Goal: Information Seeking & Learning: Learn about a topic

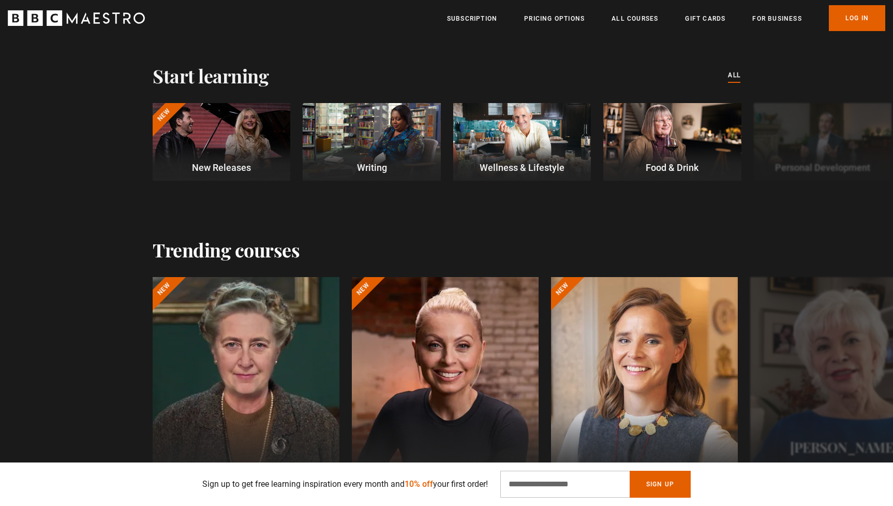
scroll to position [289, 0]
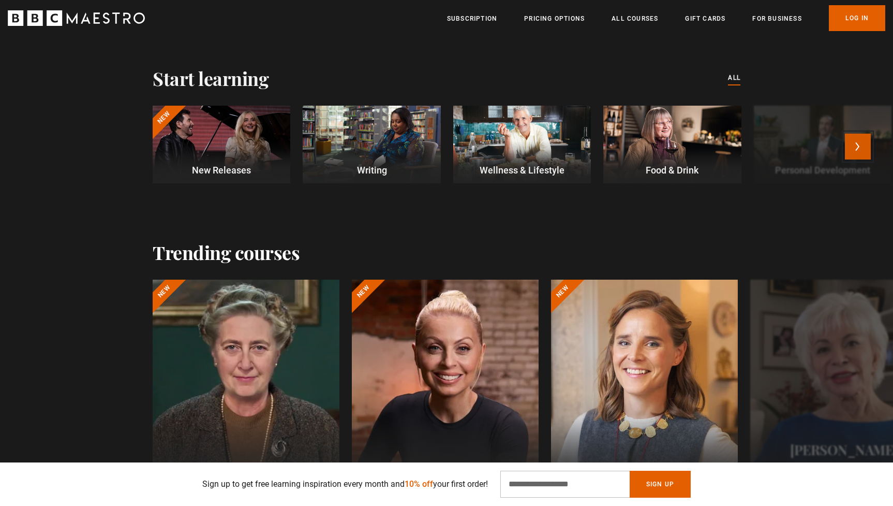
click at [857, 143] on button "Next" at bounding box center [858, 147] width 26 height 26
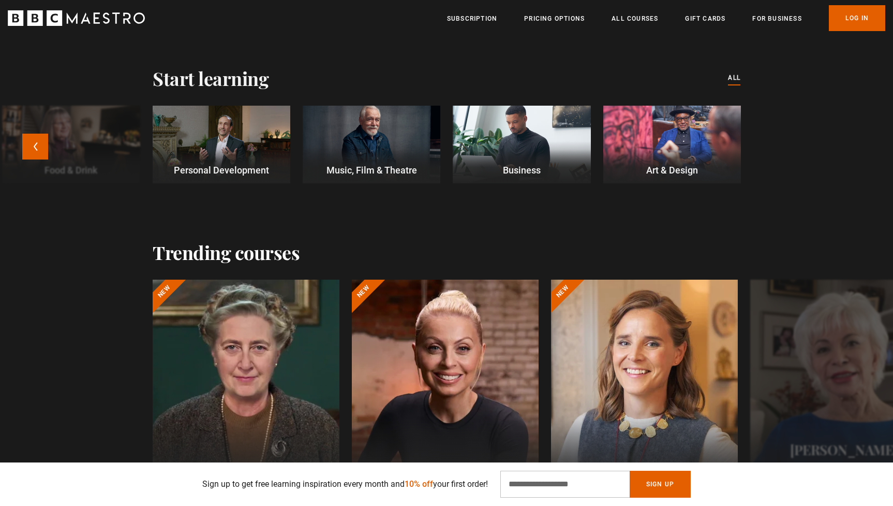
scroll to position [0, 136]
click at [368, 158] on div at bounding box center [372, 145] width 138 height 78
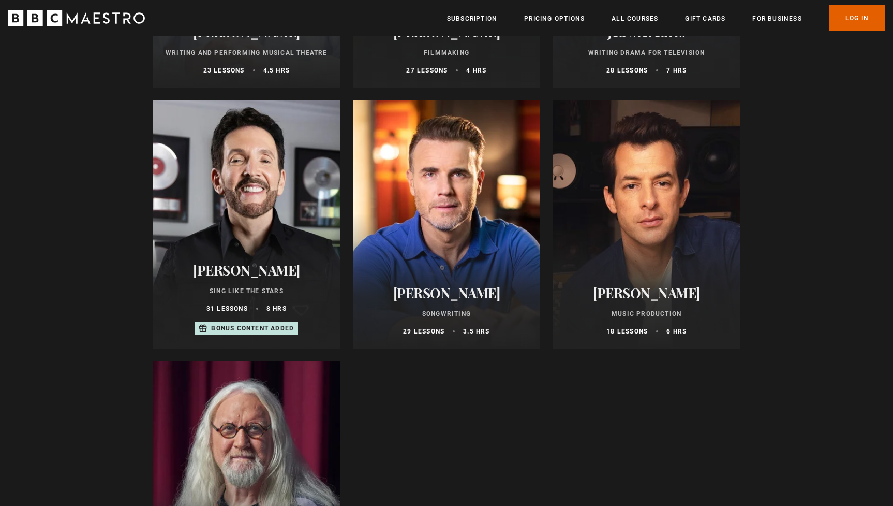
scroll to position [635, 0]
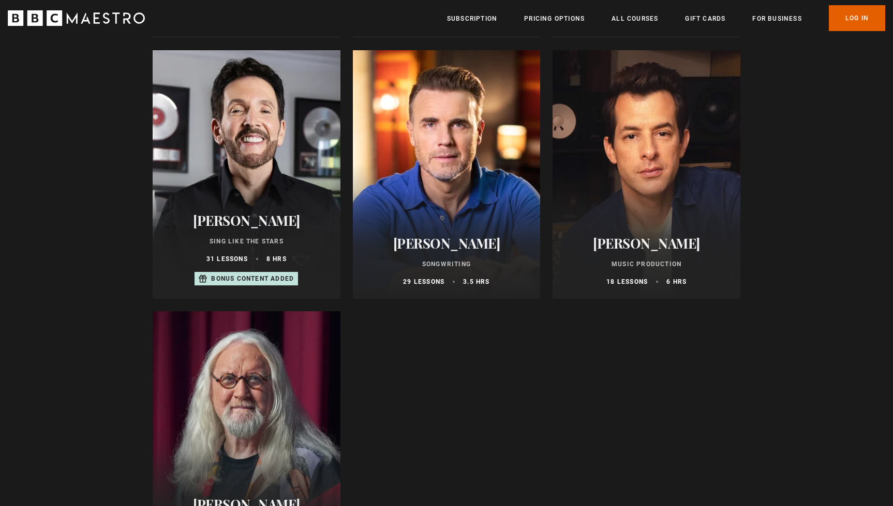
click at [629, 242] on h2 "[PERSON_NAME]" at bounding box center [646, 243] width 163 height 16
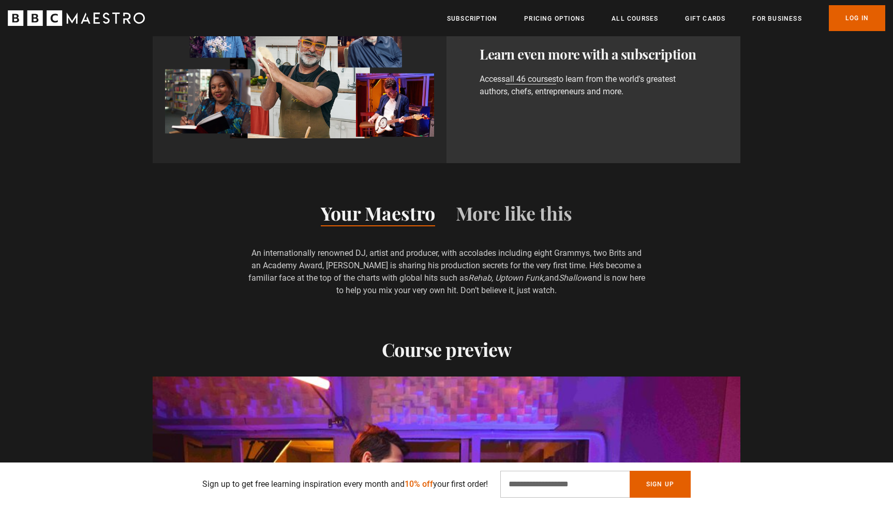
scroll to position [786, 0]
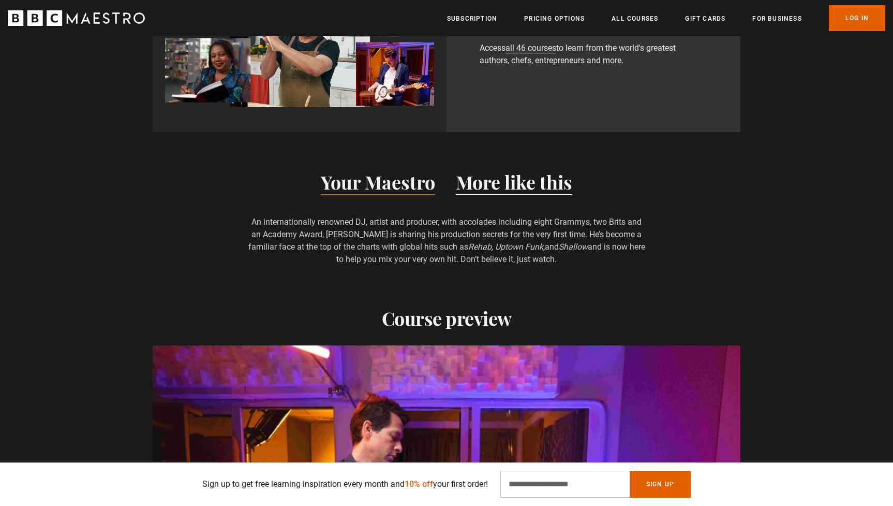
click at [497, 181] on button "More like this" at bounding box center [514, 184] width 116 height 22
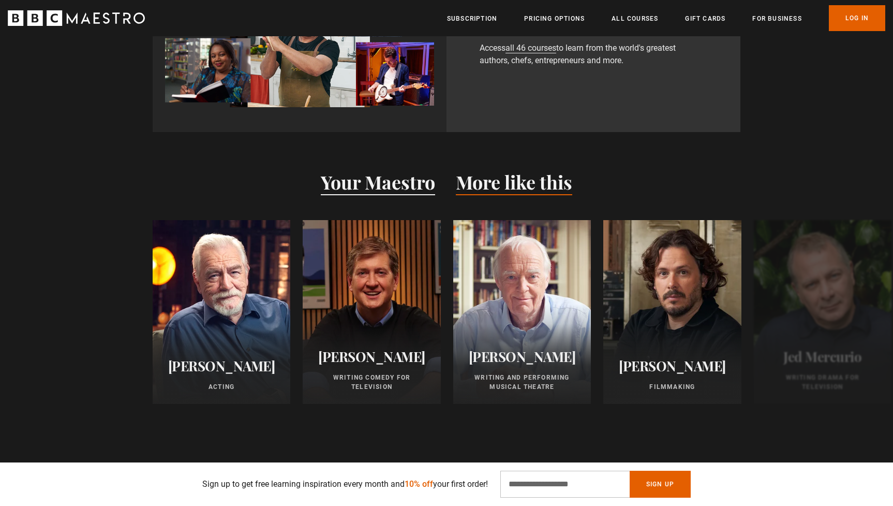
click at [391, 184] on button "Your Maestro" at bounding box center [378, 184] width 114 height 22
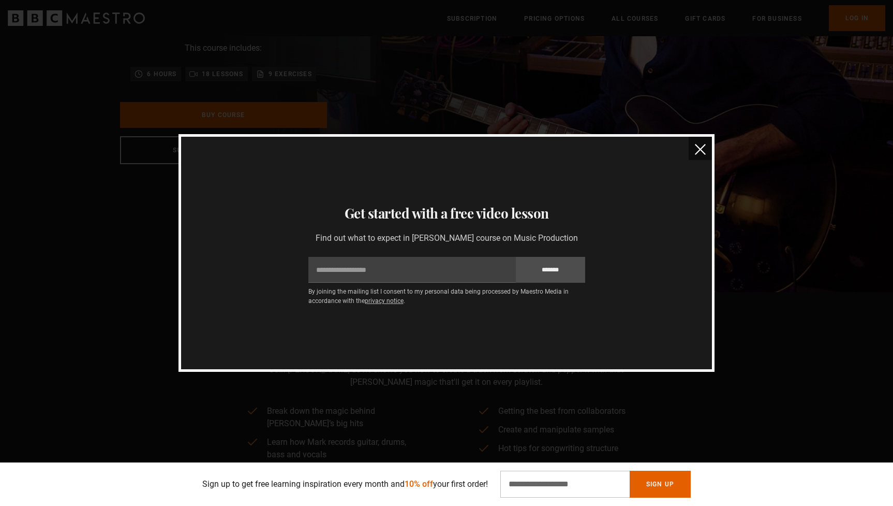
scroll to position [0, 0]
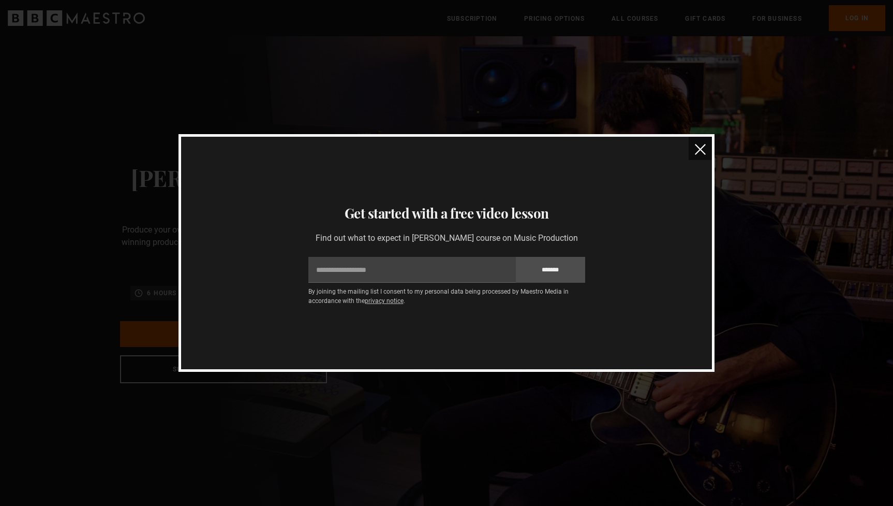
click at [701, 149] on img "close" at bounding box center [700, 149] width 11 height 11
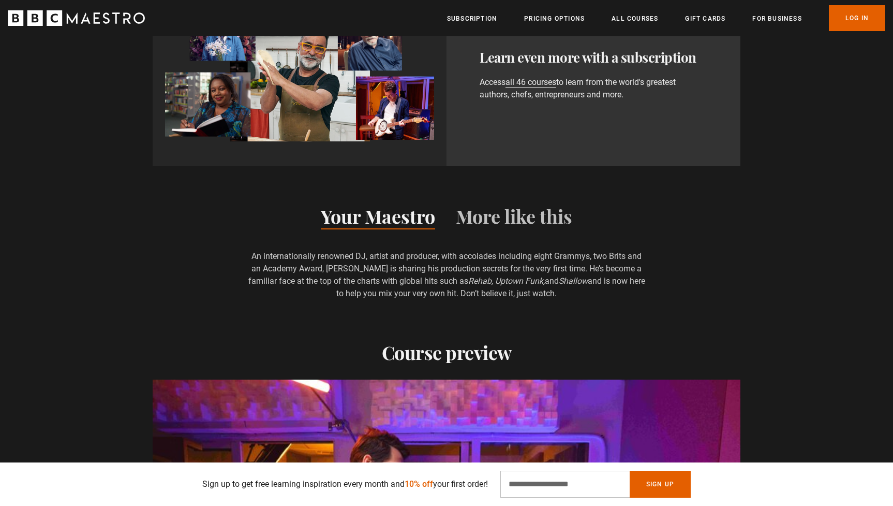
scroll to position [0, 1627]
